Goal: Navigation & Orientation: Find specific page/section

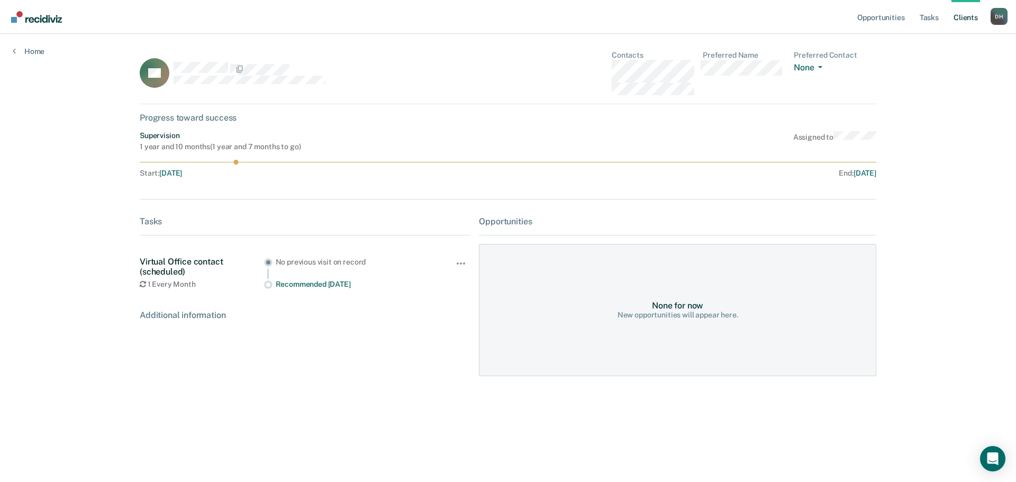
click at [960, 21] on link "Client s" at bounding box center [966, 17] width 29 height 34
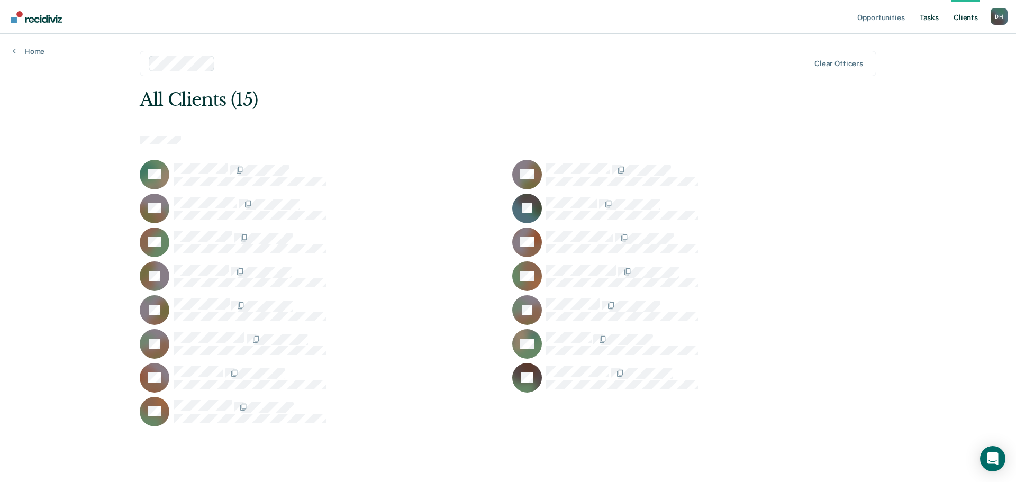
click at [937, 21] on link "Tasks" at bounding box center [929, 17] width 23 height 34
